Goal: Register for event/course

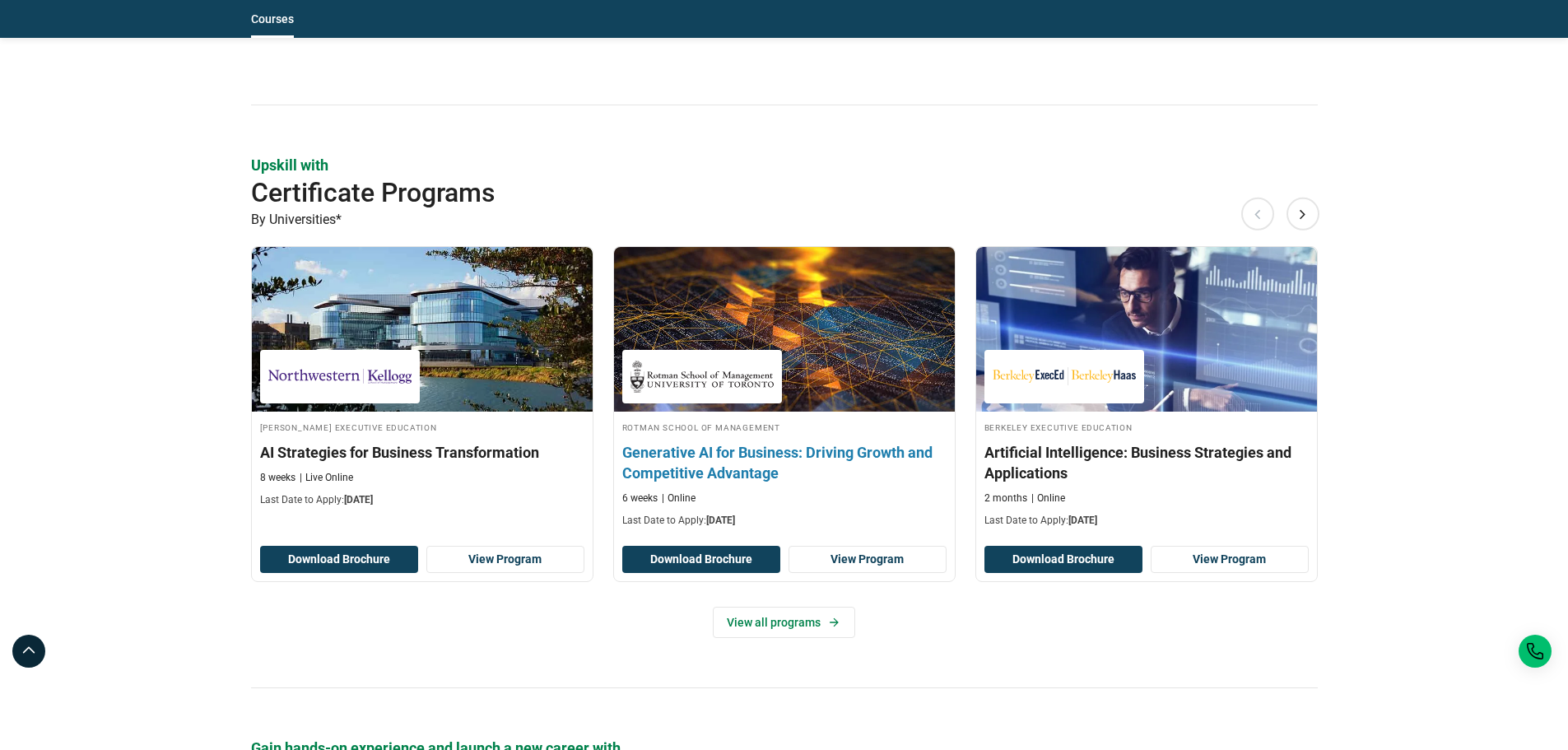
scroll to position [1975, 0]
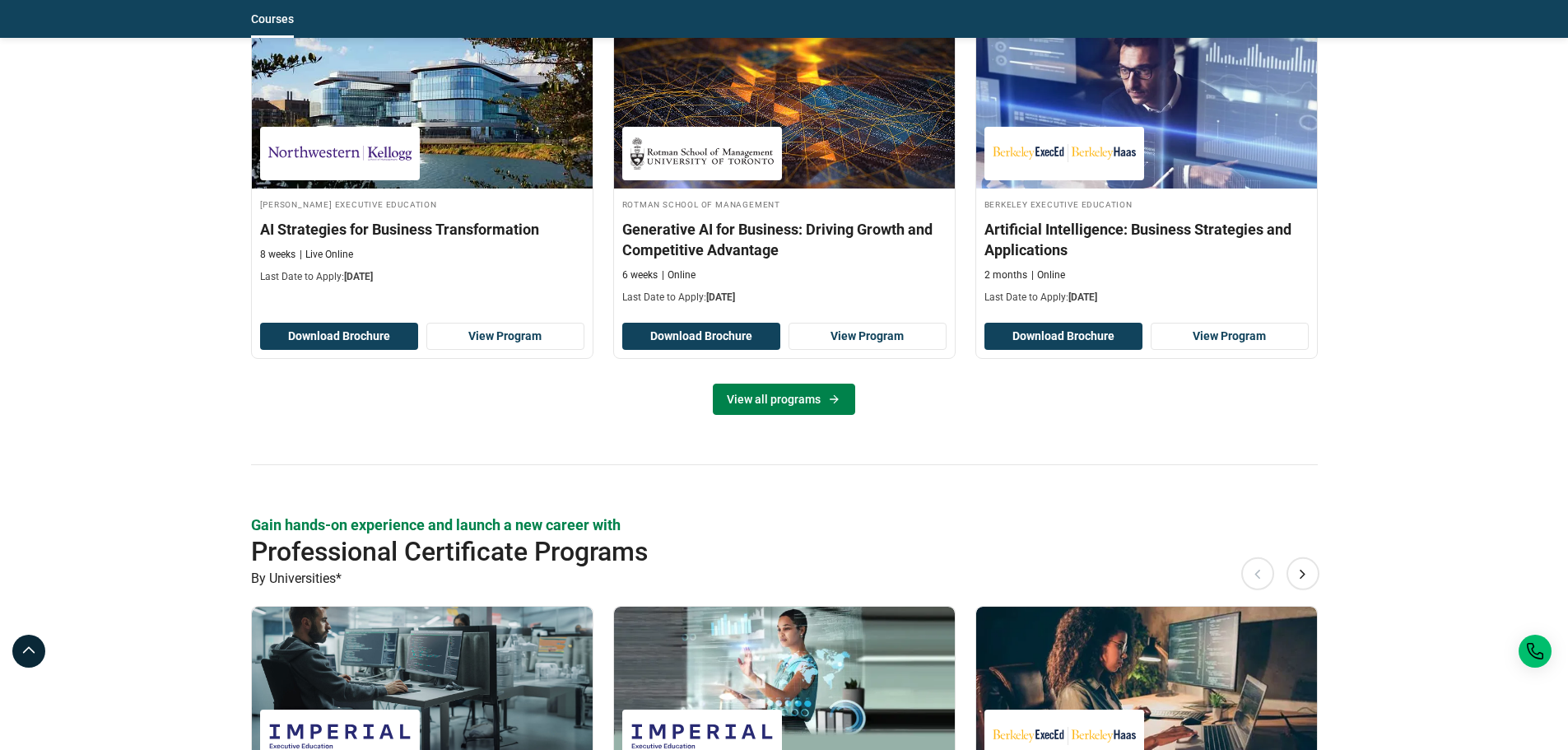
click at [823, 400] on link "View all programs" at bounding box center [784, 399] width 142 height 31
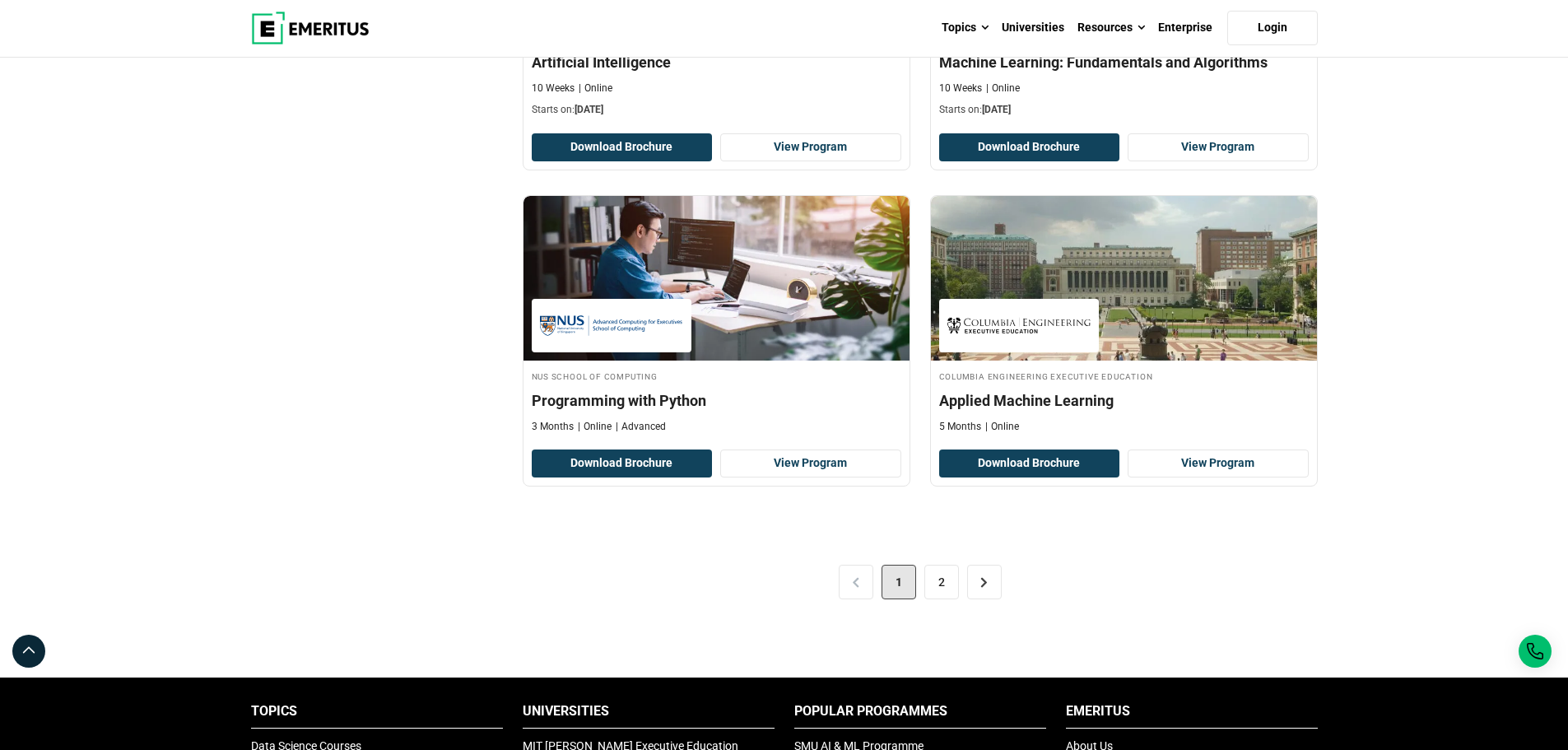
scroll to position [3374, 0]
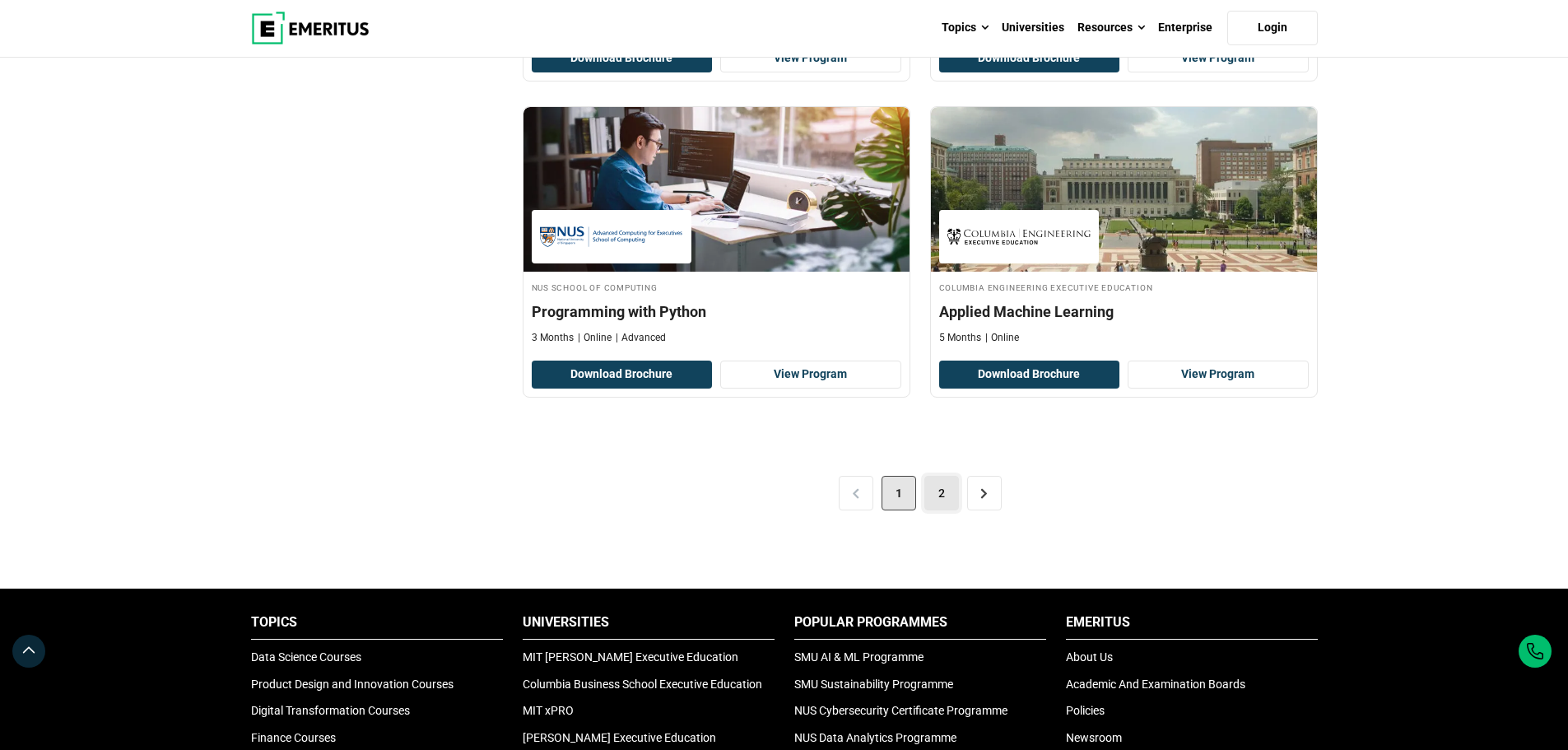
click at [950, 494] on link "2" at bounding box center [942, 493] width 35 height 35
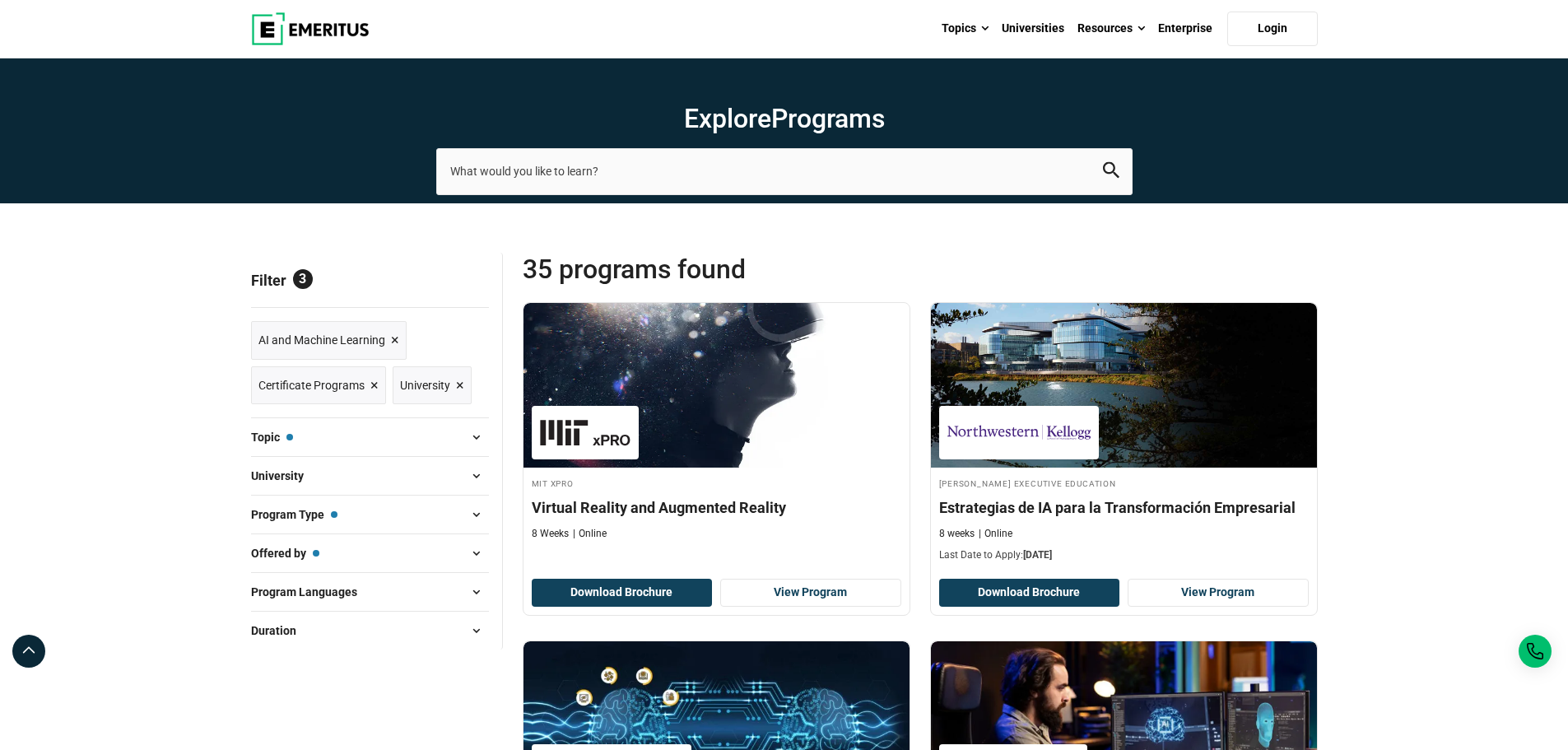
click at [477, 593] on span at bounding box center [476, 591] width 24 height 24
click at [461, 386] on span "×" at bounding box center [460, 386] width 8 height 24
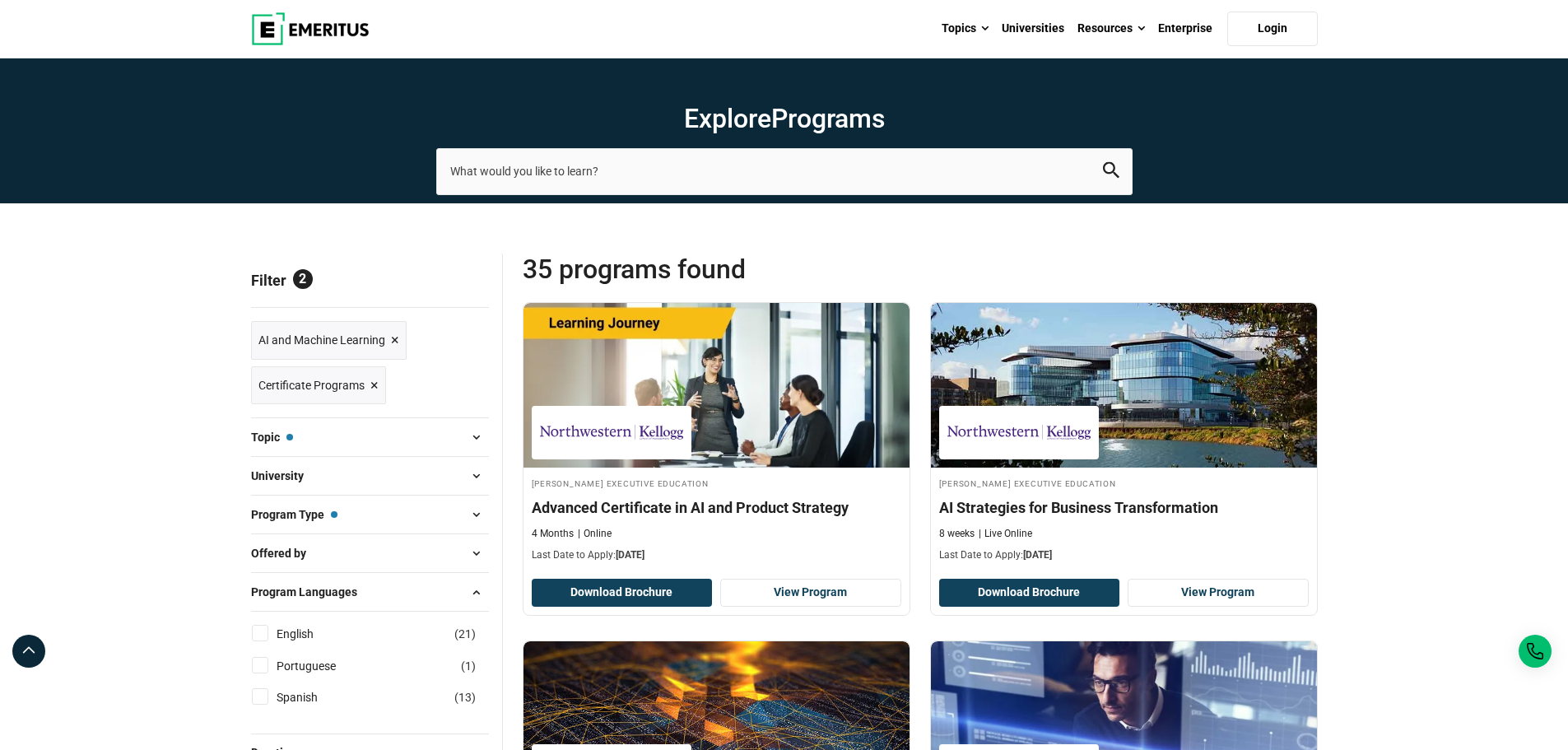
click at [372, 381] on span "×" at bounding box center [374, 386] width 8 height 24
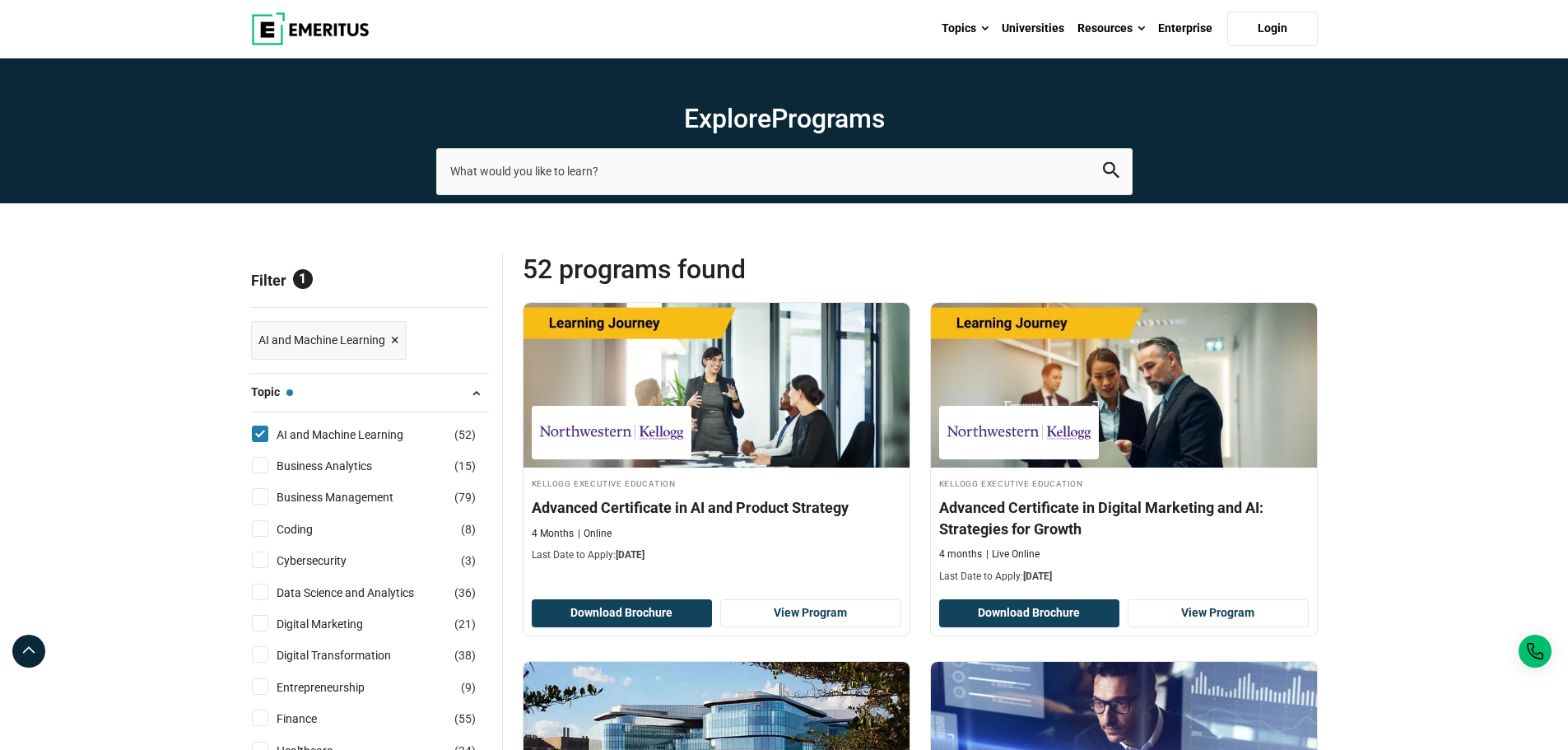
click at [393, 341] on span "×" at bounding box center [394, 340] width 8 height 24
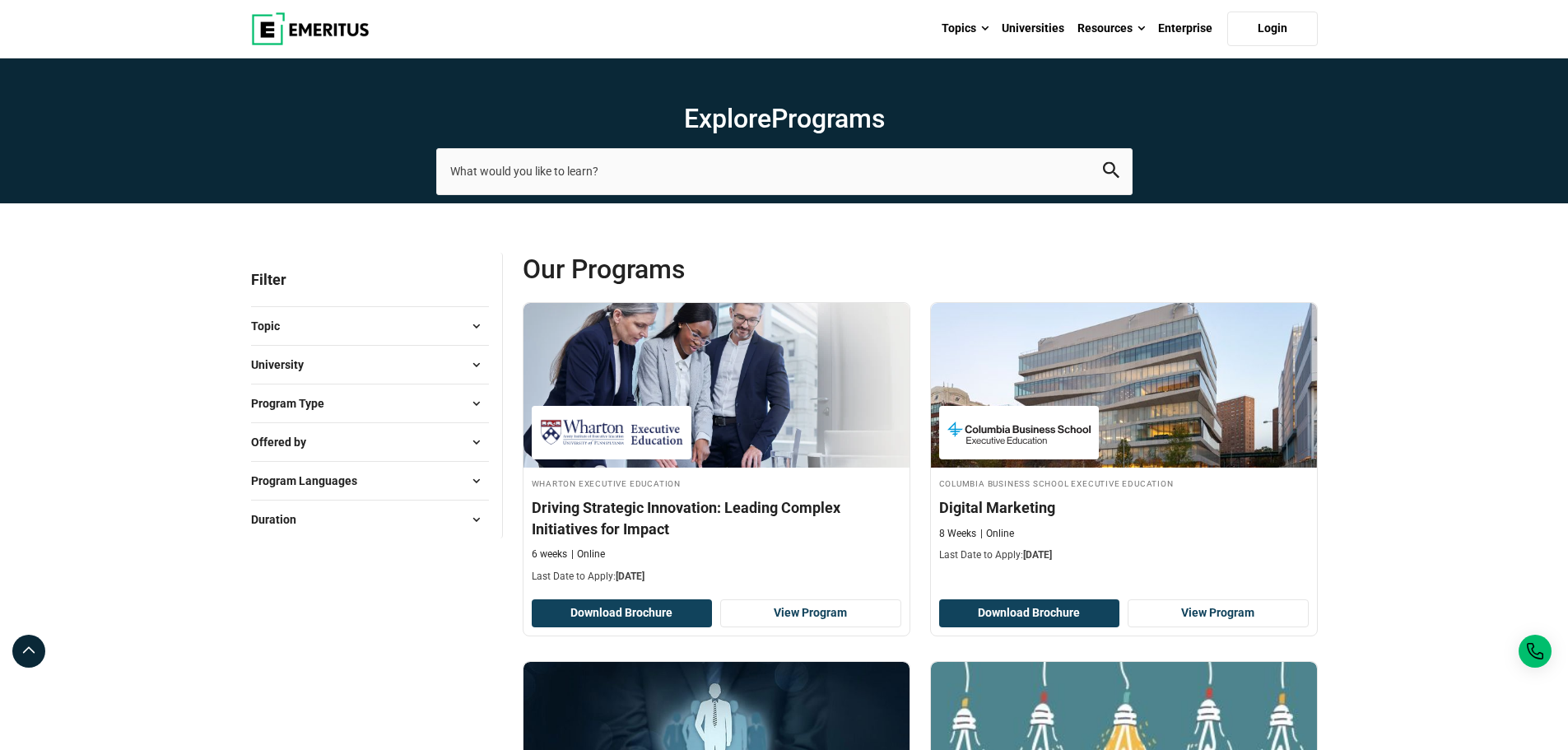
click at [451, 320] on button "Topic" at bounding box center [369, 326] width 237 height 24
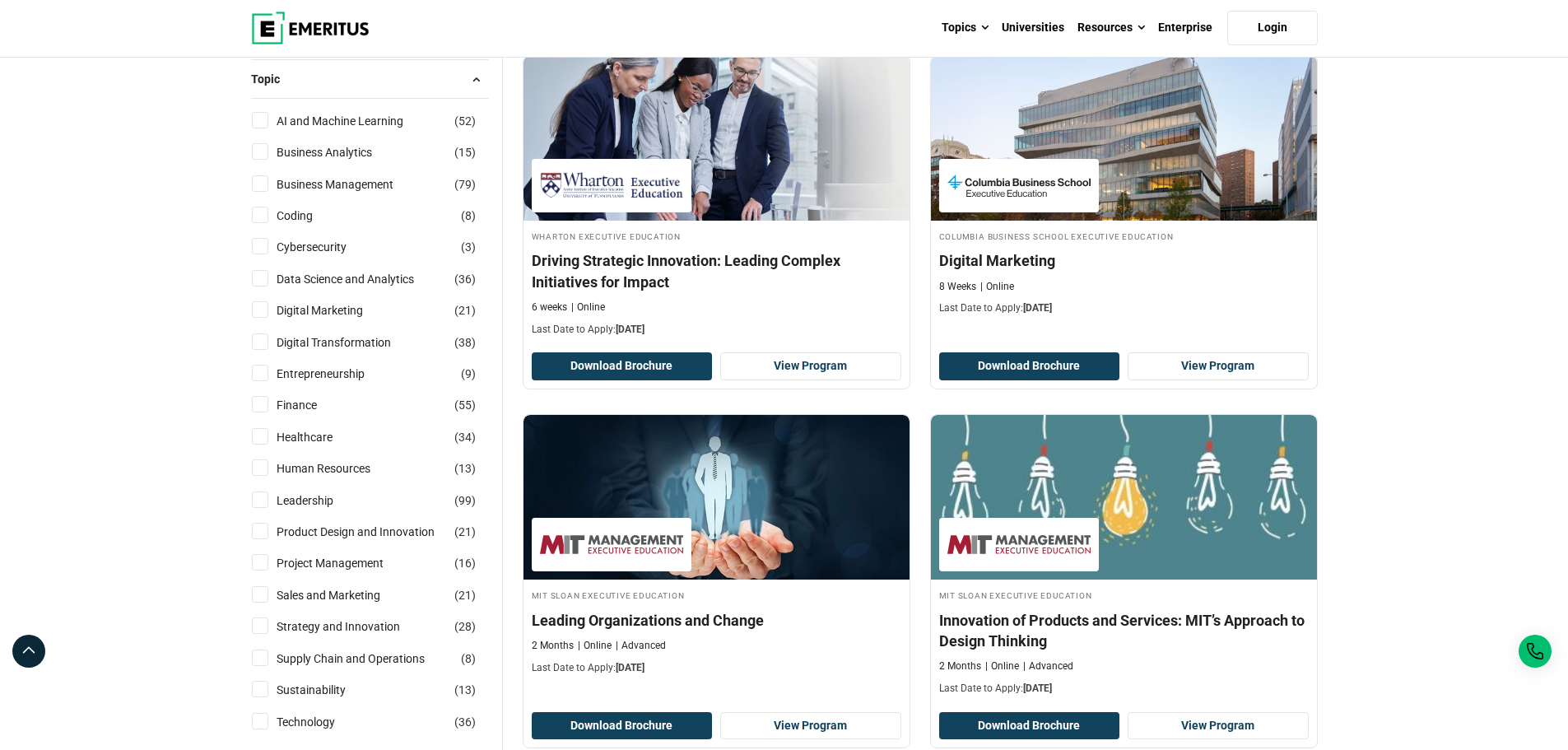
scroll to position [329, 0]
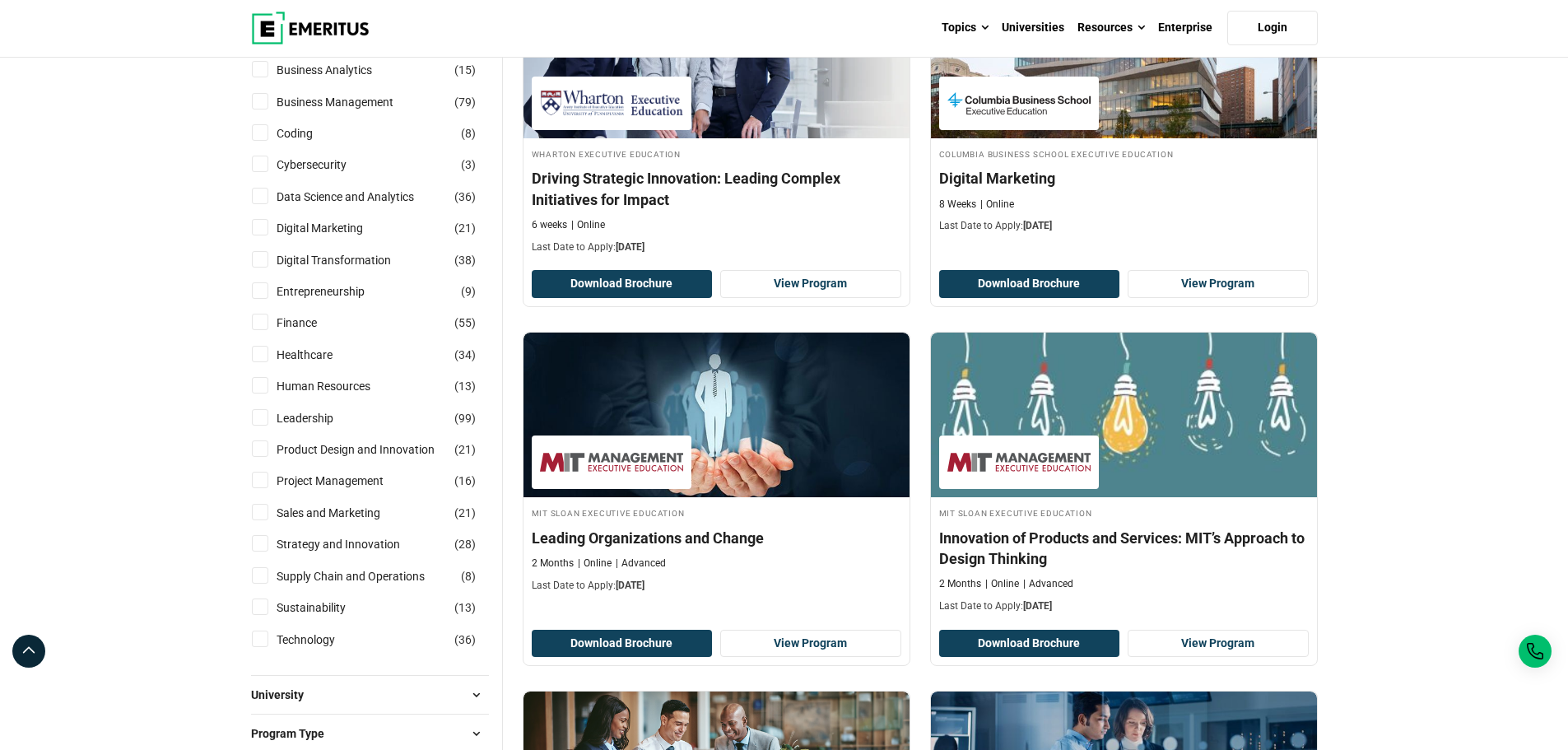
click at [260, 637] on input "Technology ( 36 )" at bounding box center [260, 639] width 16 height 16
checkbox input "true"
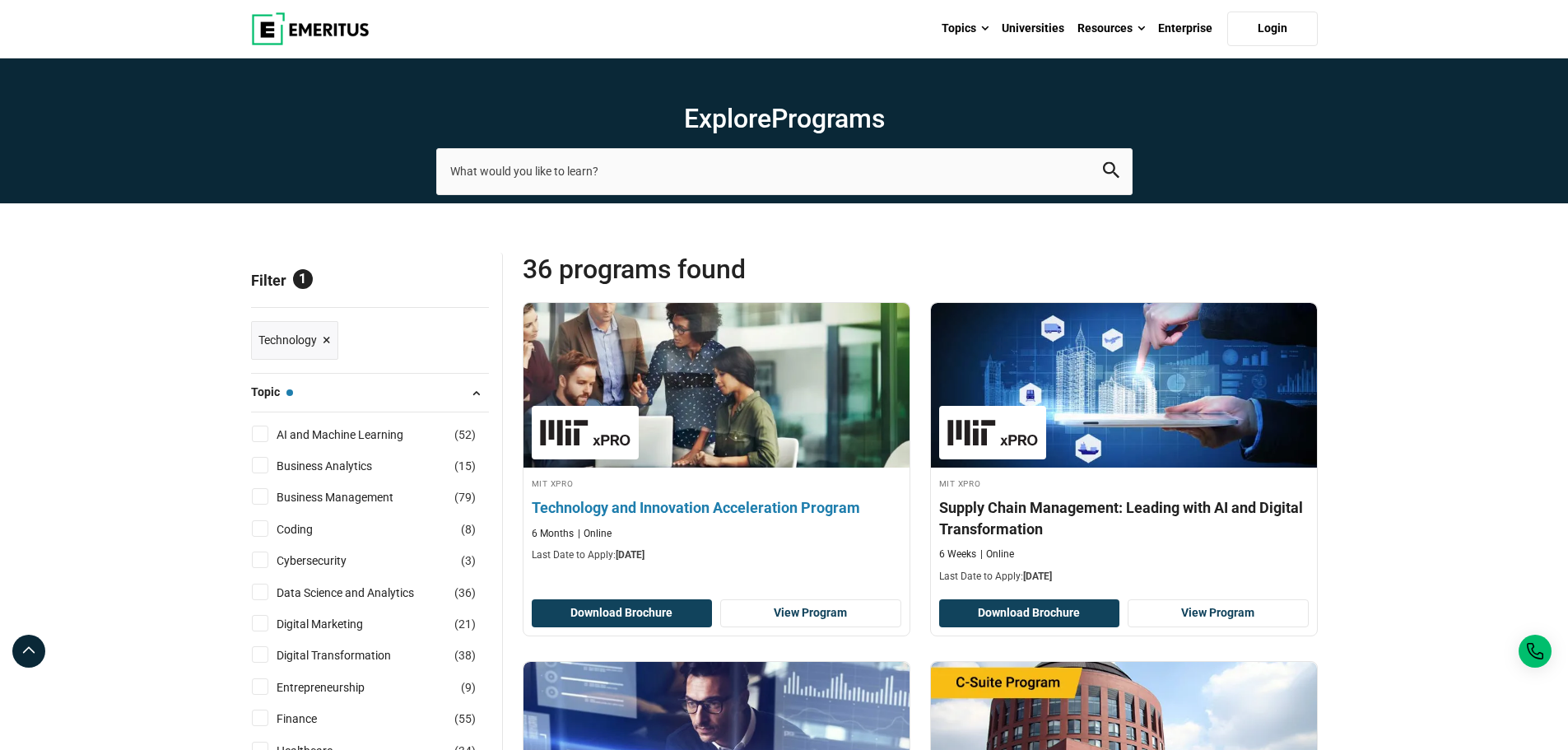
click at [854, 509] on h4 "Technology and Innovation Acceleration Program" at bounding box center [716, 507] width 369 height 20
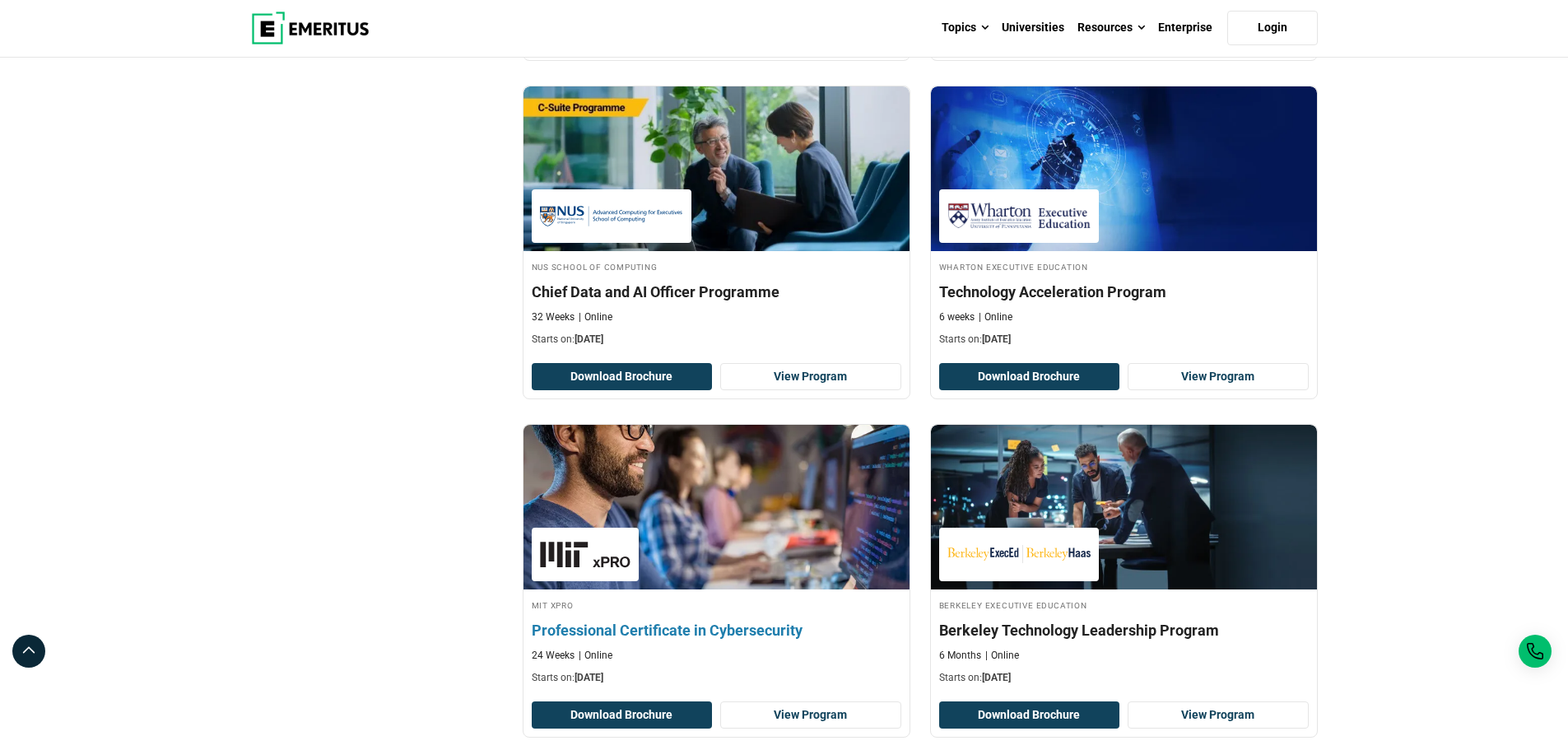
scroll to position [1975, 0]
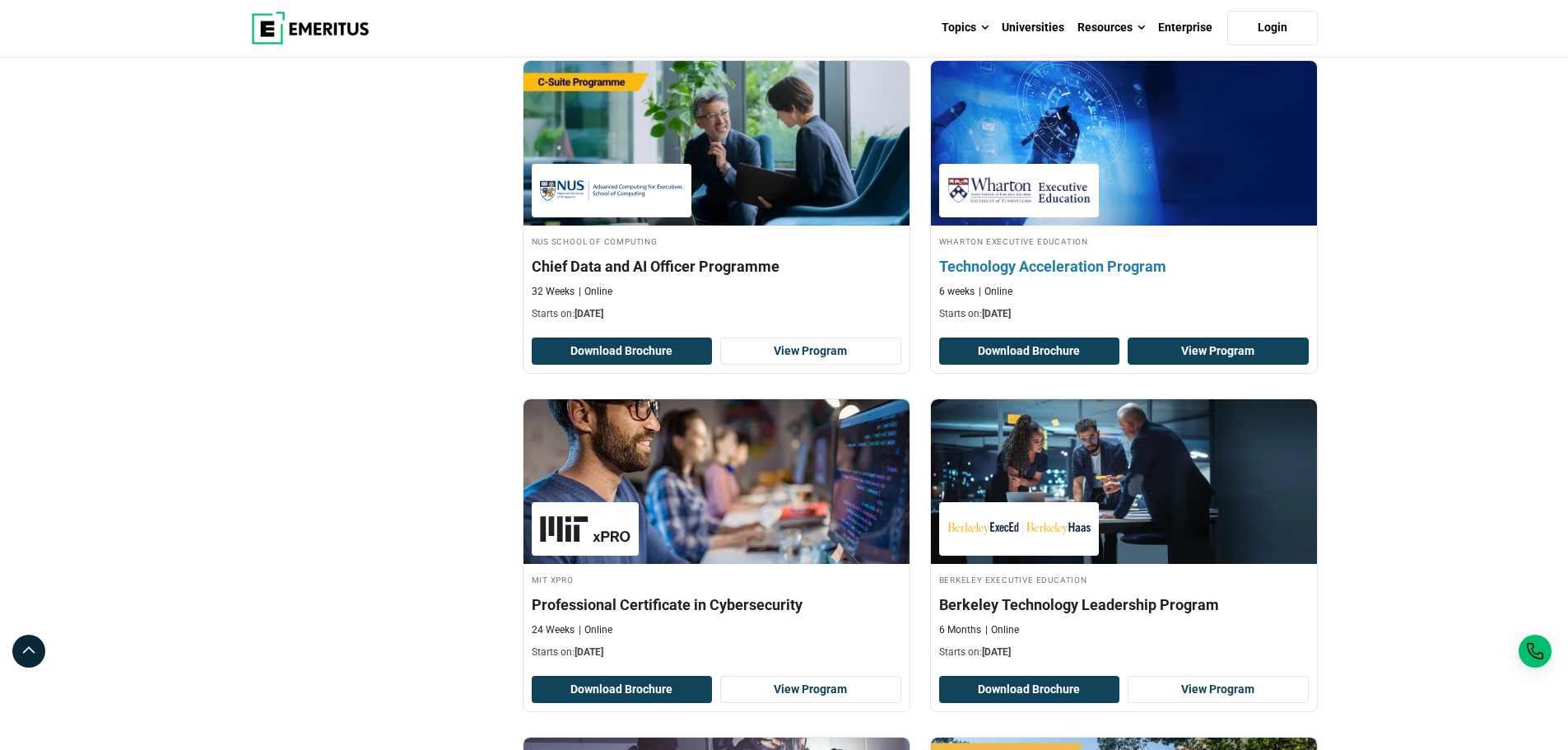
click at [1245, 354] on link "View Program" at bounding box center [1218, 351] width 181 height 28
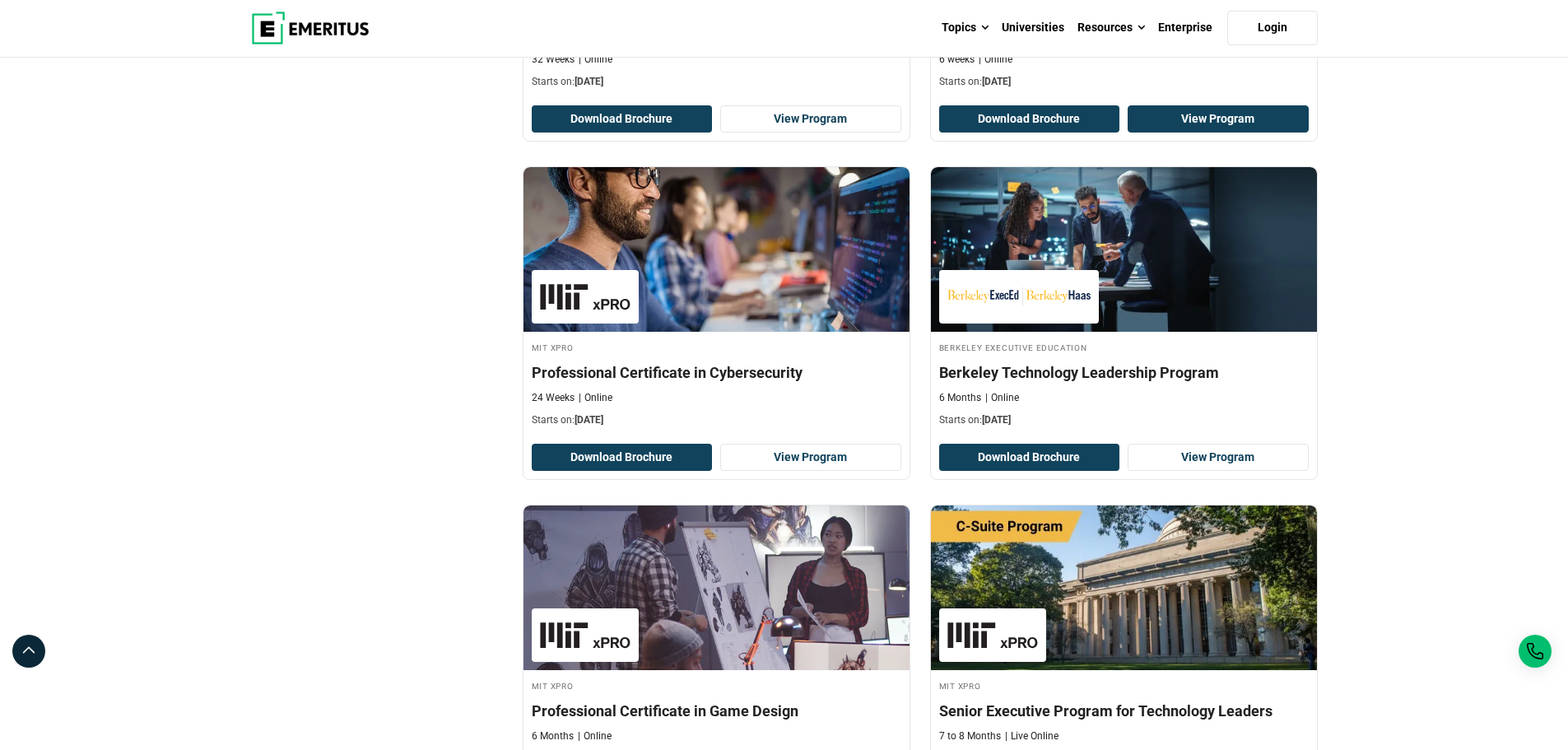
scroll to position [2222, 0]
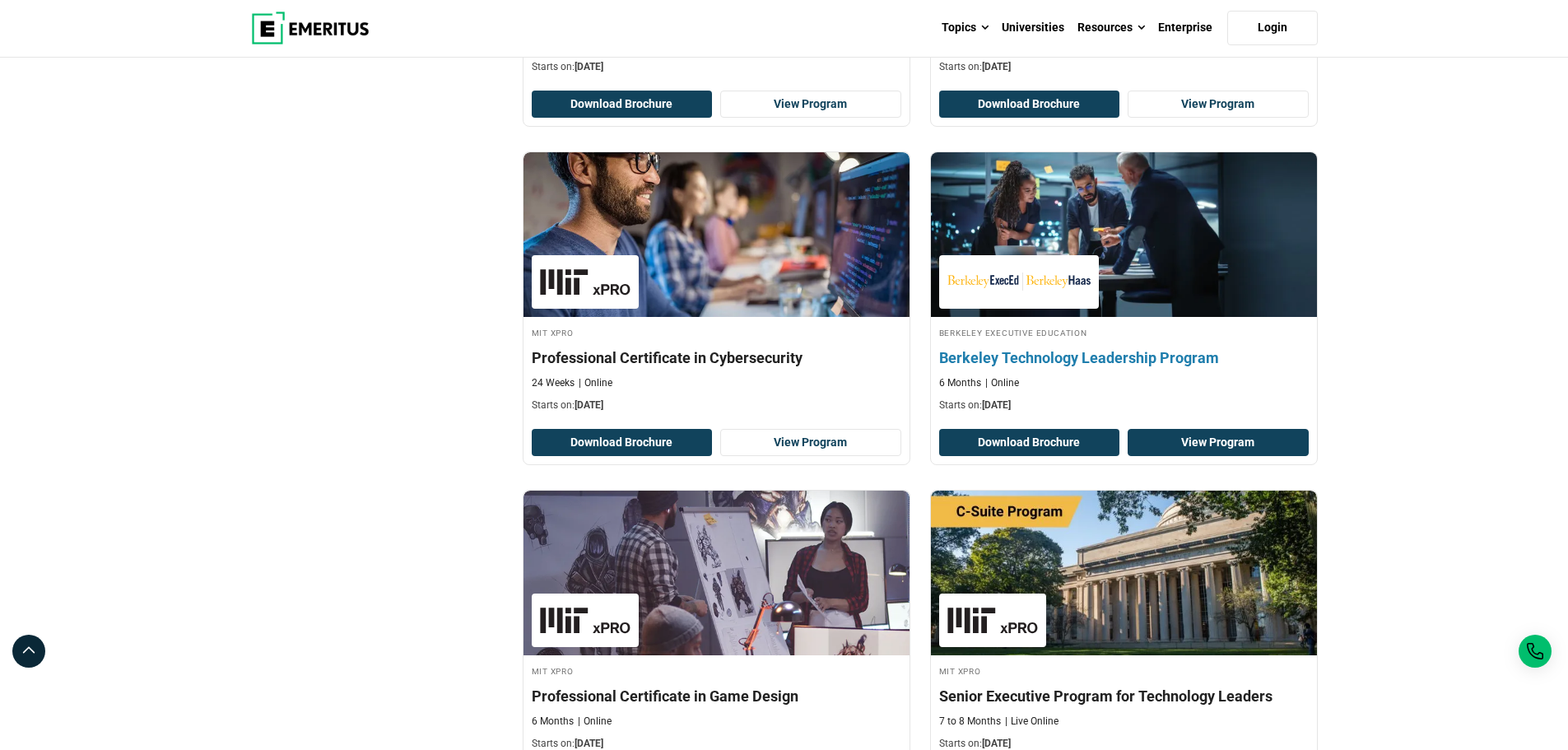
click at [1179, 441] on link "View Program" at bounding box center [1218, 443] width 181 height 28
